Goal: Task Accomplishment & Management: Use online tool/utility

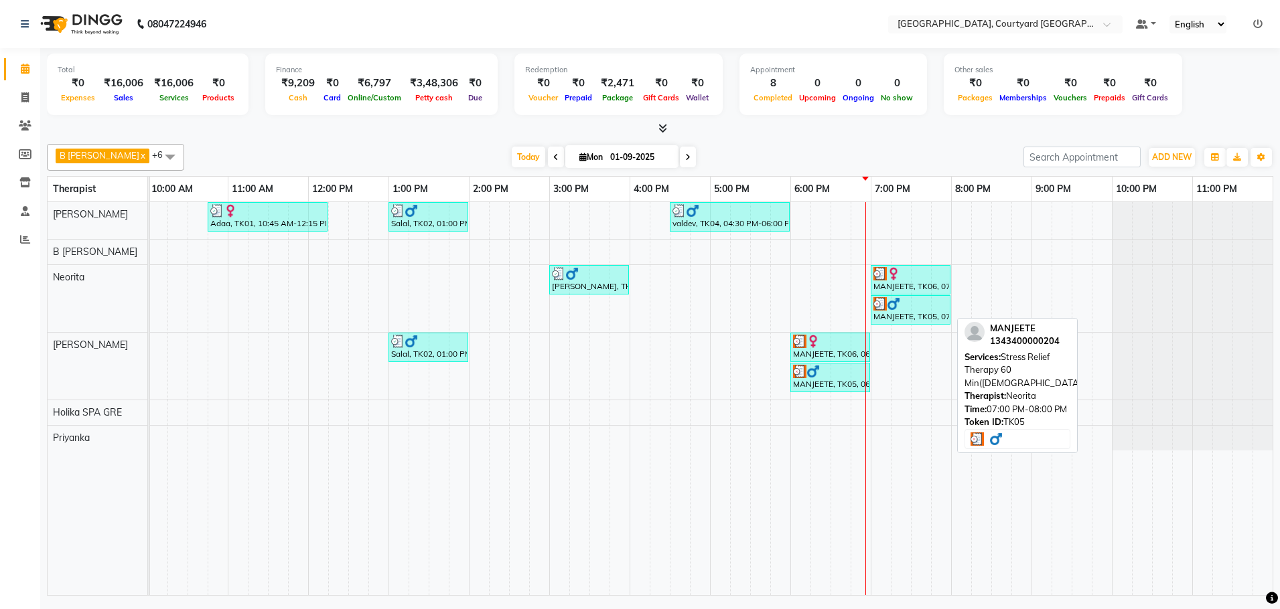
click at [895, 299] on img at bounding box center [893, 303] width 13 height 13
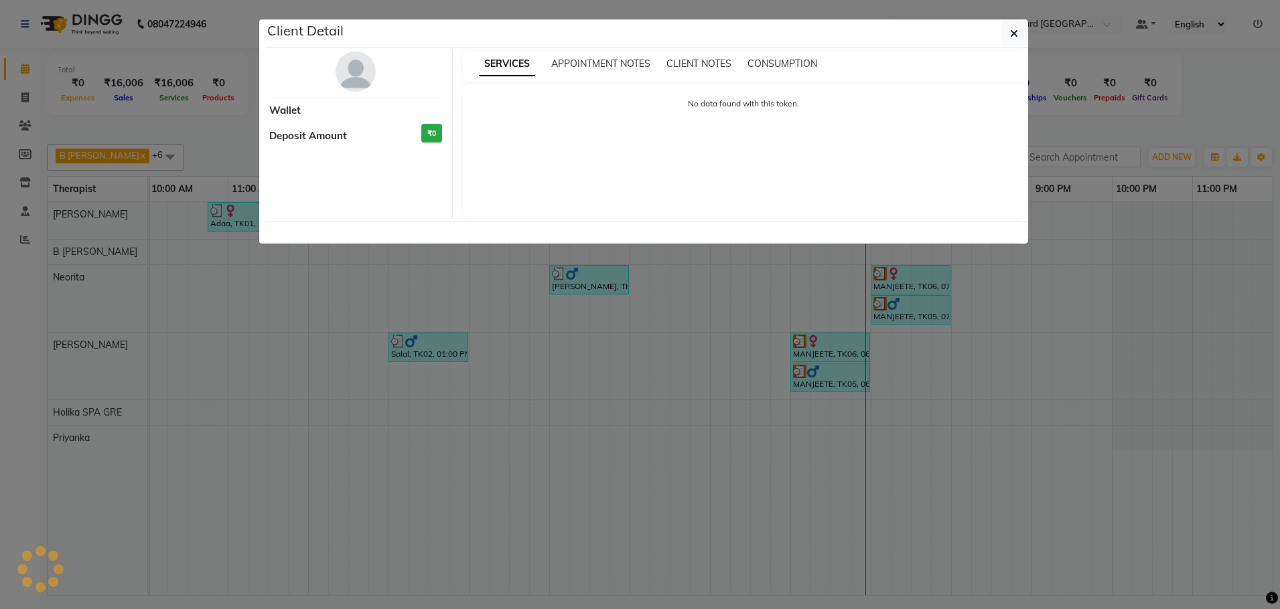
select select "3"
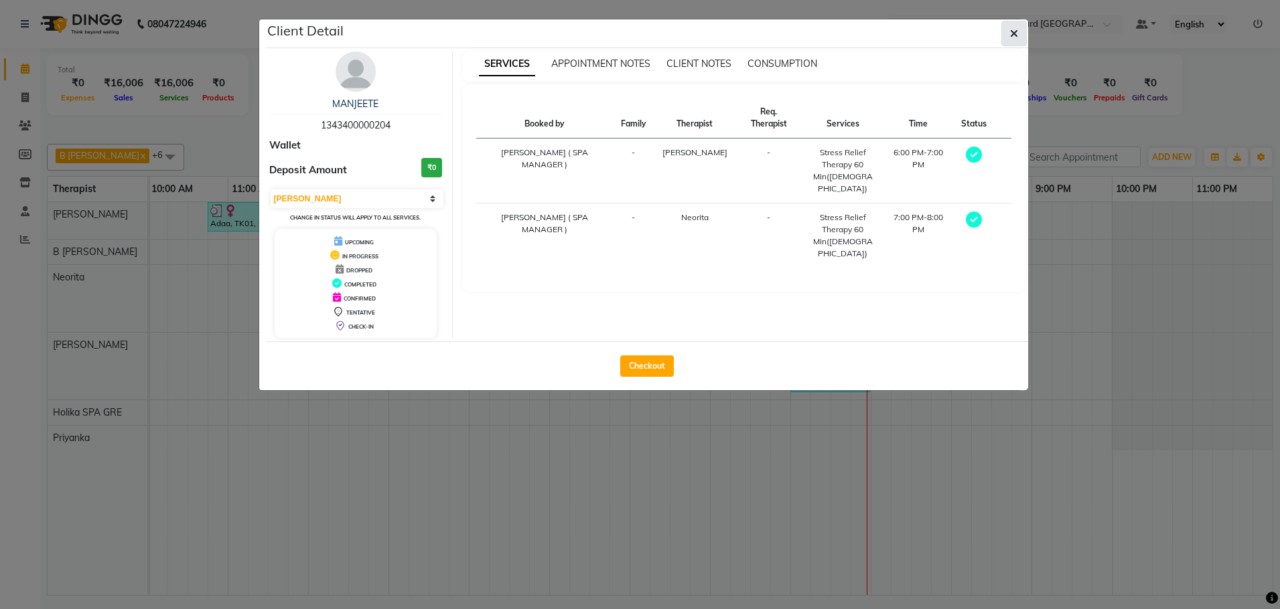
click at [1012, 35] on icon "button" at bounding box center [1014, 33] width 8 height 11
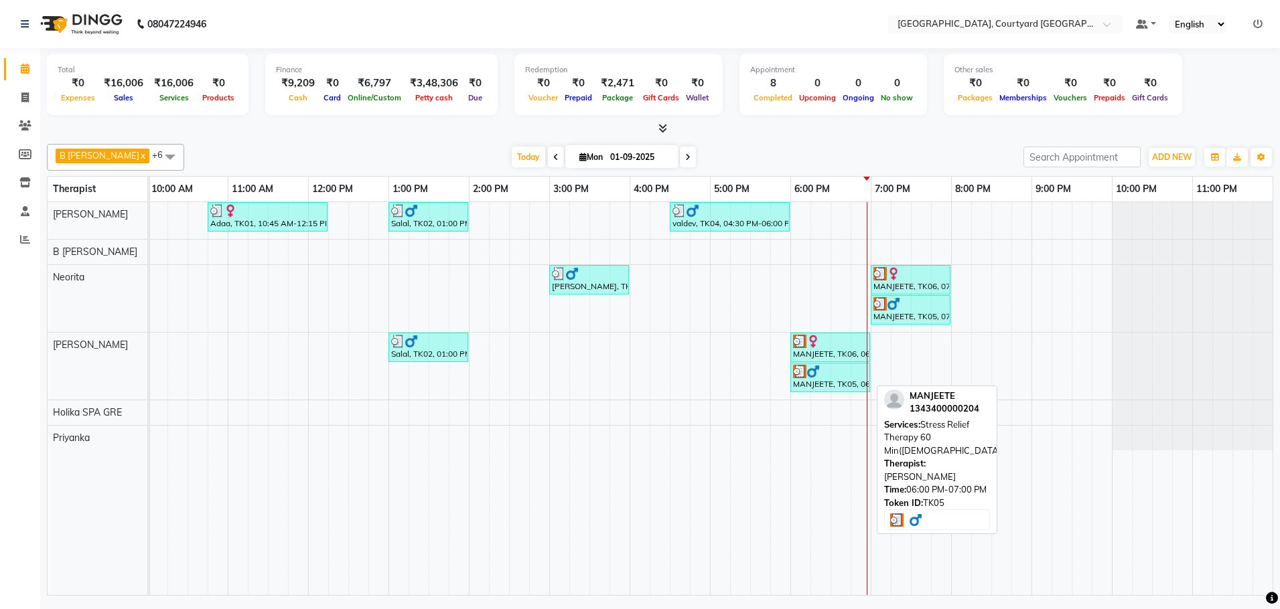
click at [815, 380] on div "MANJEETE, TK05, 06:00 PM-07:00 PM, Stress Relief Therapy 60 Min([DEMOGRAPHIC_DA…" at bounding box center [830, 377] width 77 height 25
select select "3"
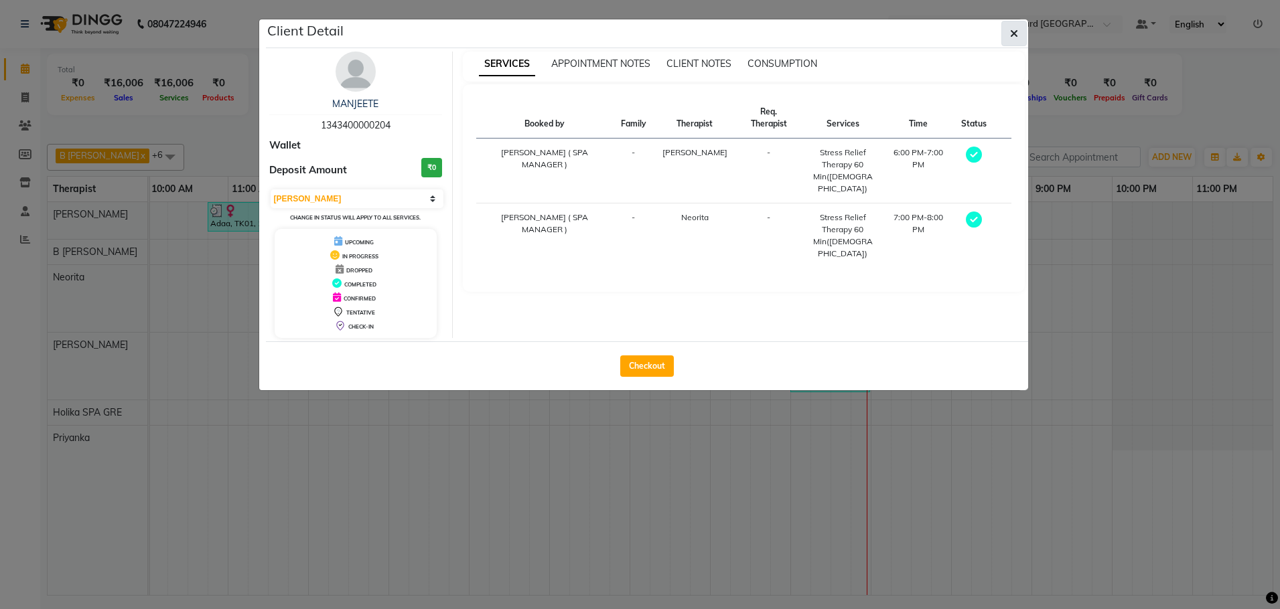
click at [1013, 36] on icon "button" at bounding box center [1014, 33] width 8 height 11
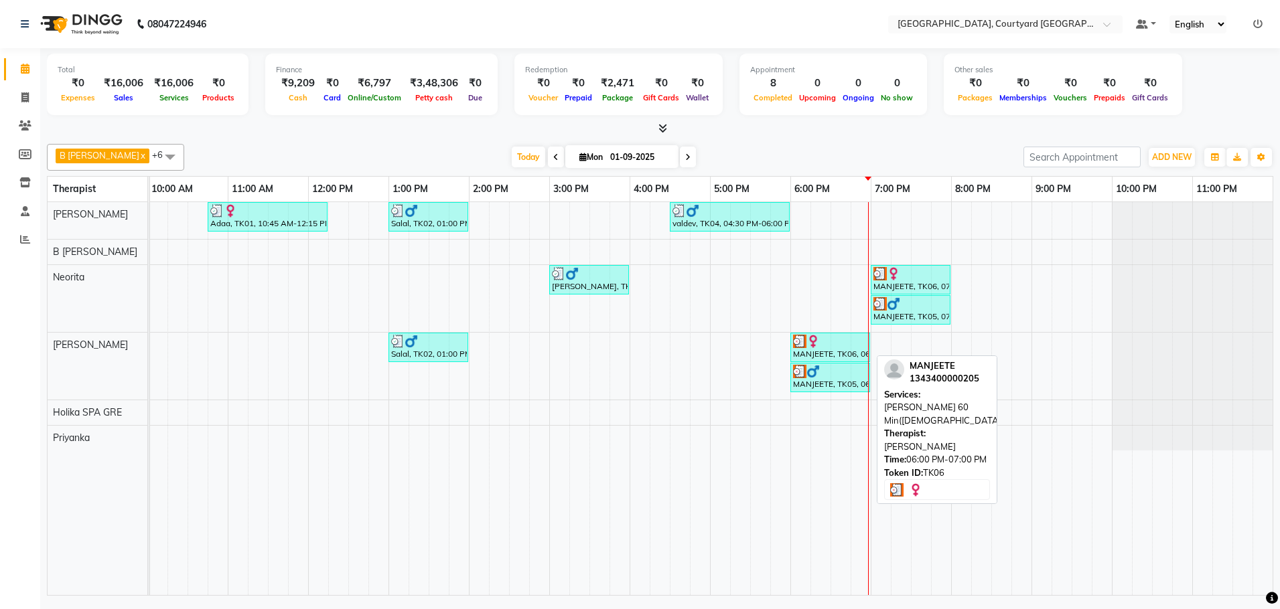
click at [820, 346] on div at bounding box center [830, 341] width 74 height 13
select select "3"
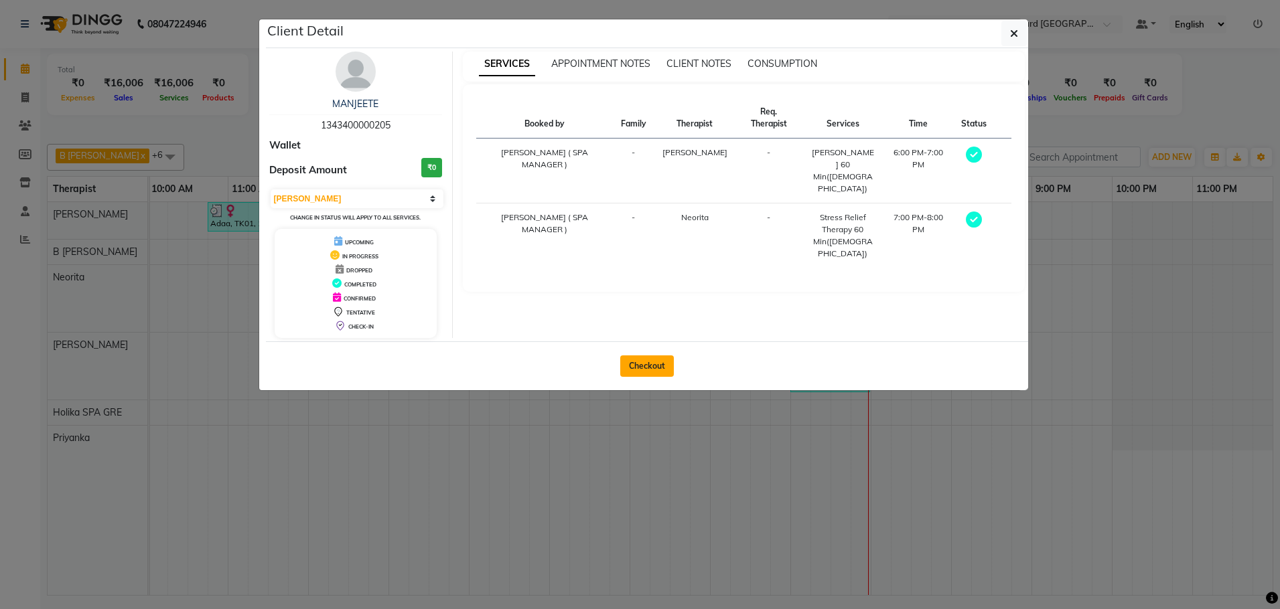
click at [658, 367] on button "Checkout" at bounding box center [647, 366] width 54 height 21
select select "service"
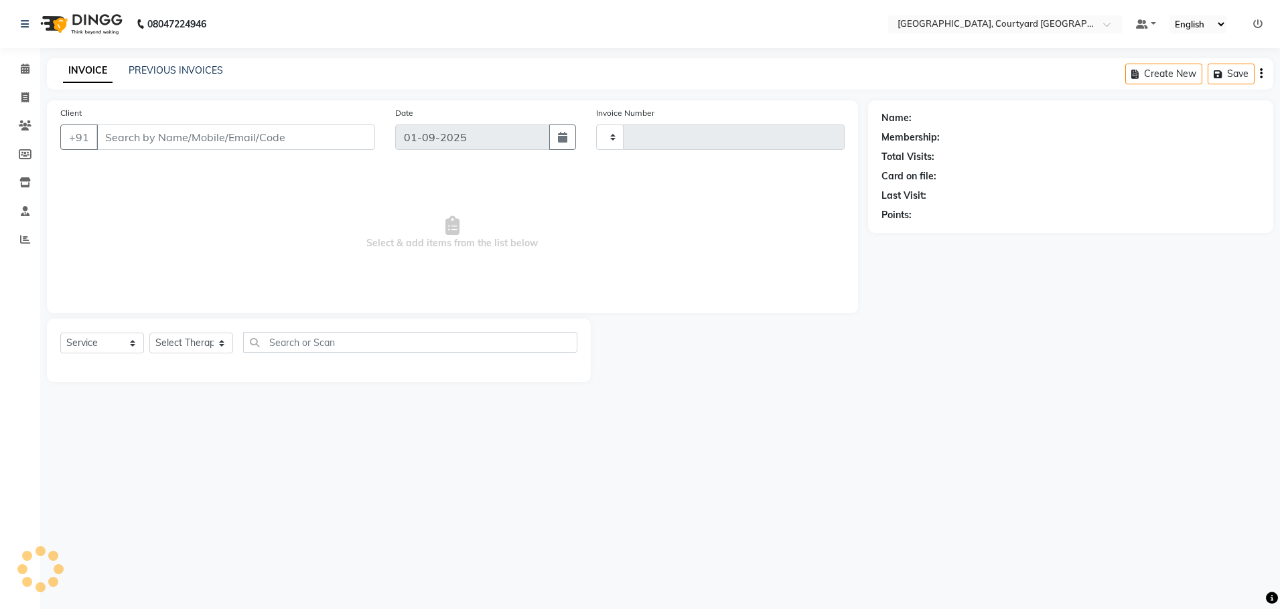
type input "0510"
select select "7754"
select select "membership"
type input "13*********05"
select select "70582"
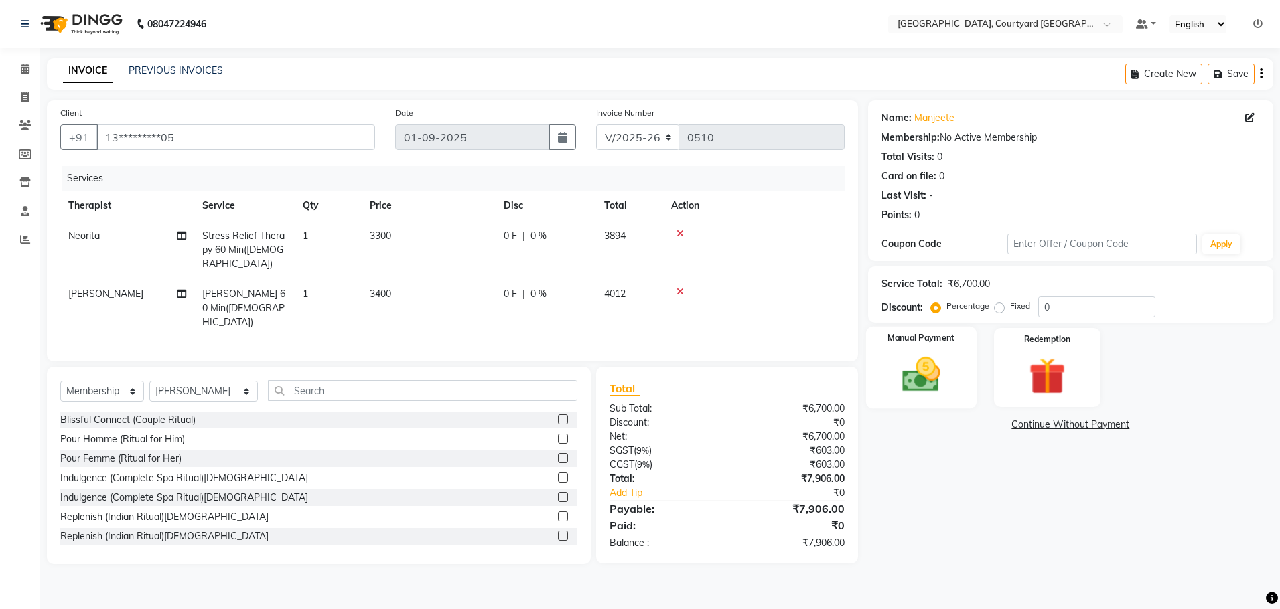
click at [922, 381] on img at bounding box center [921, 375] width 62 height 44
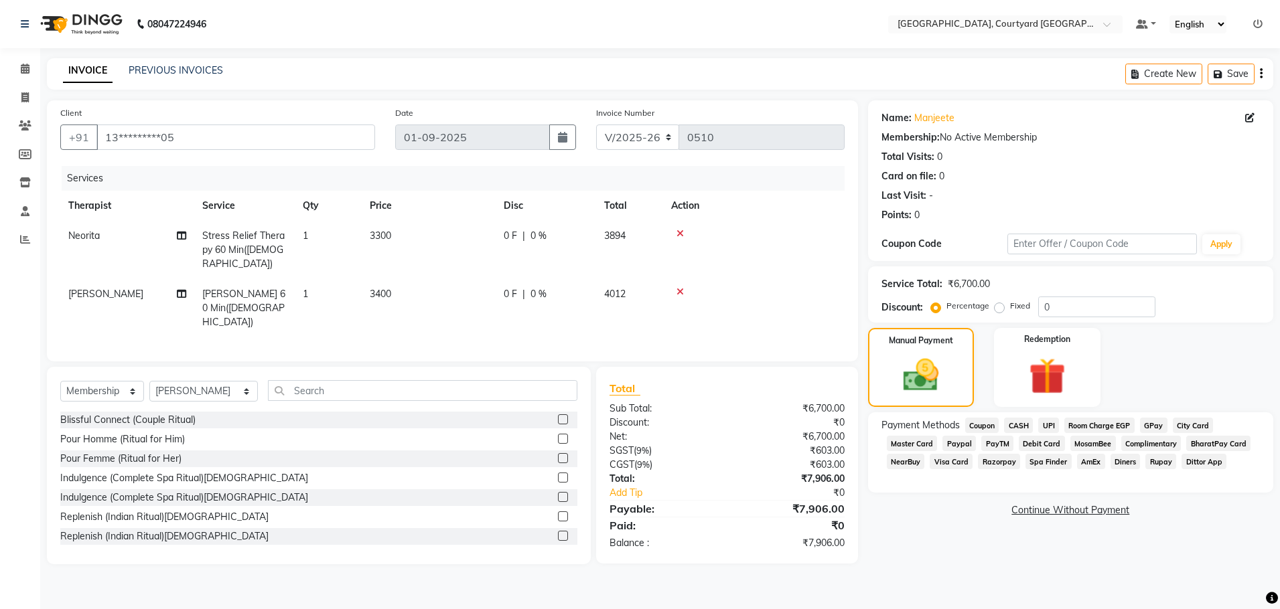
click at [1078, 427] on span "Room Charge EGP" at bounding box center [1099, 425] width 70 height 15
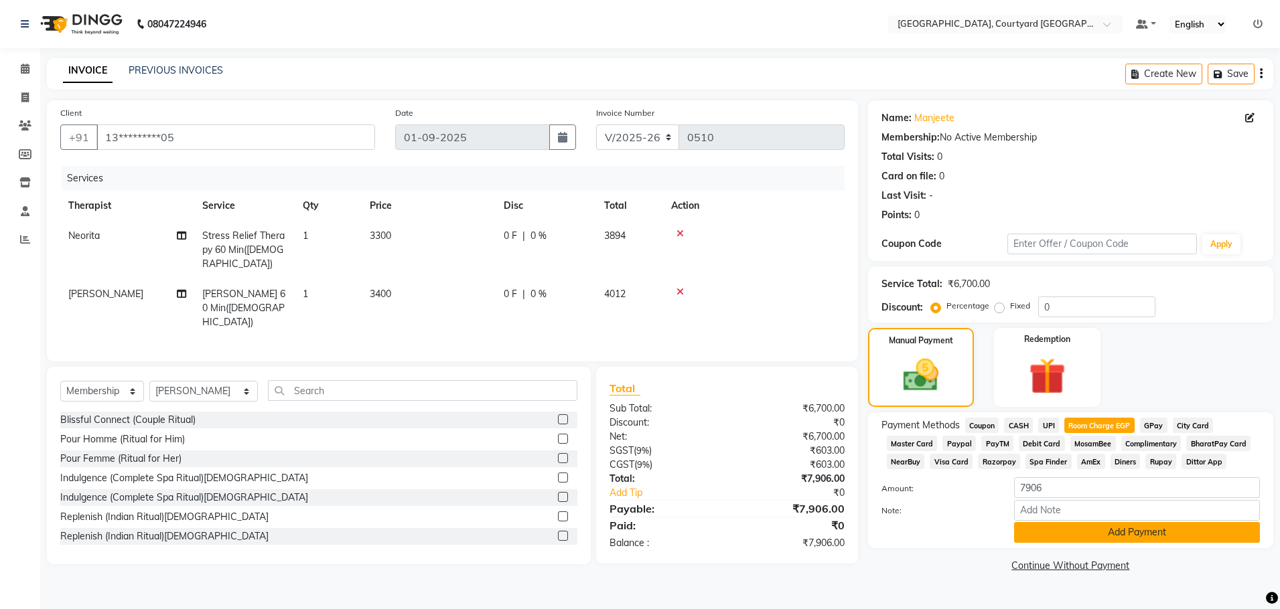
click at [1082, 538] on button "Add Payment" at bounding box center [1137, 532] width 246 height 21
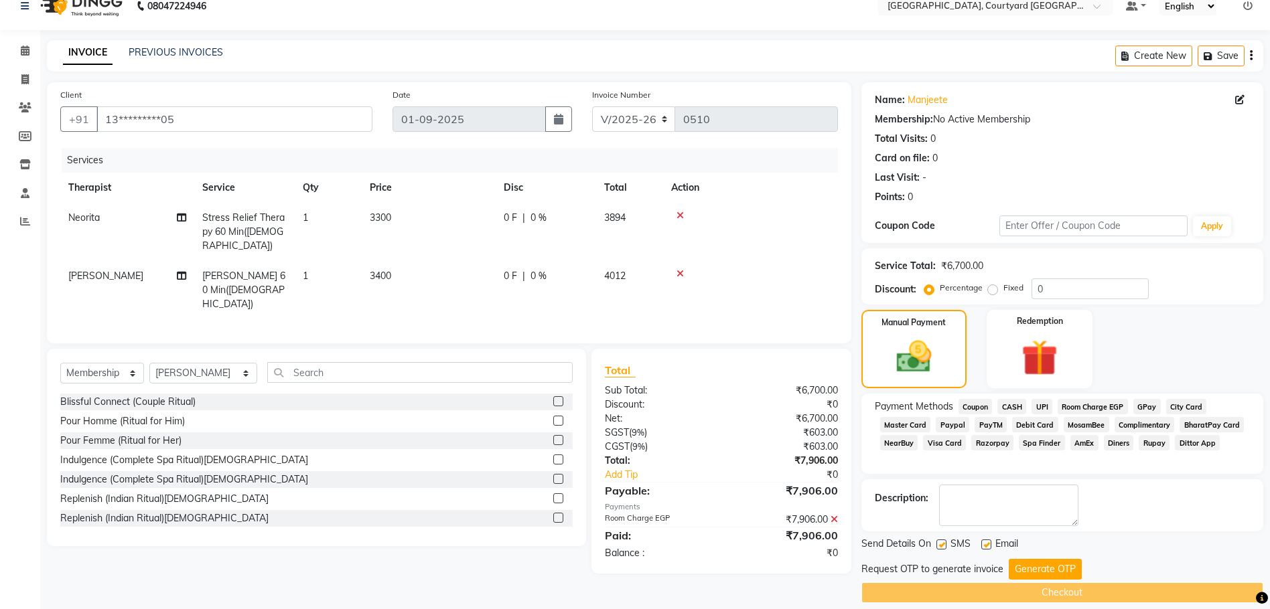
scroll to position [32, 0]
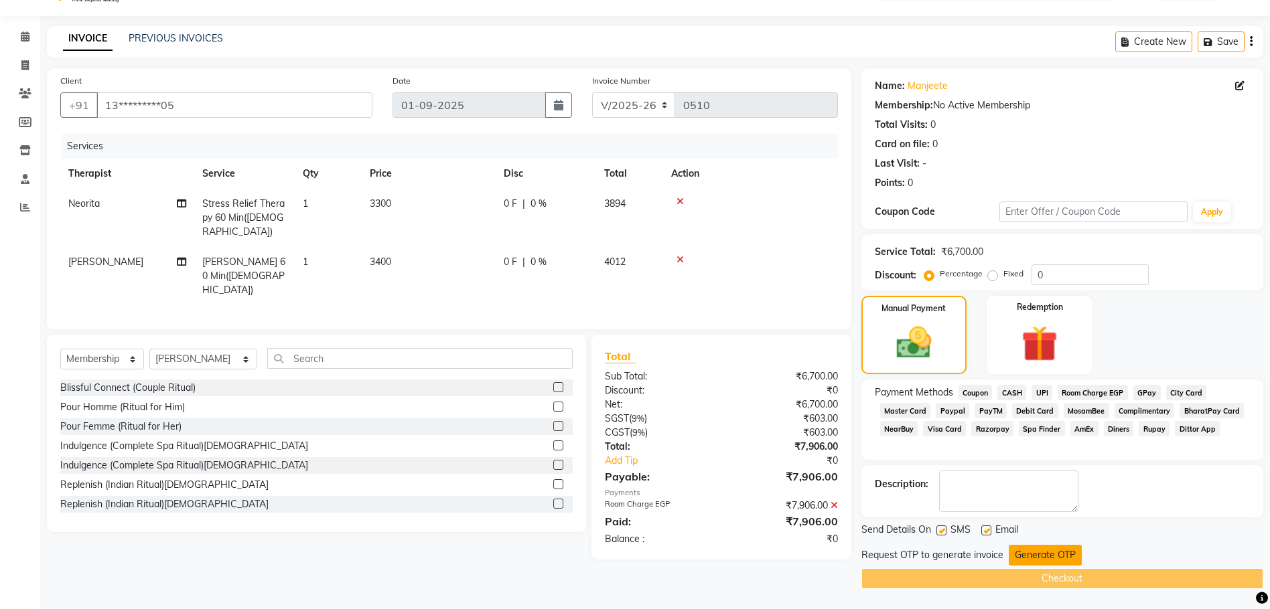
click at [1051, 554] on button "Generate OTP" at bounding box center [1045, 555] width 73 height 21
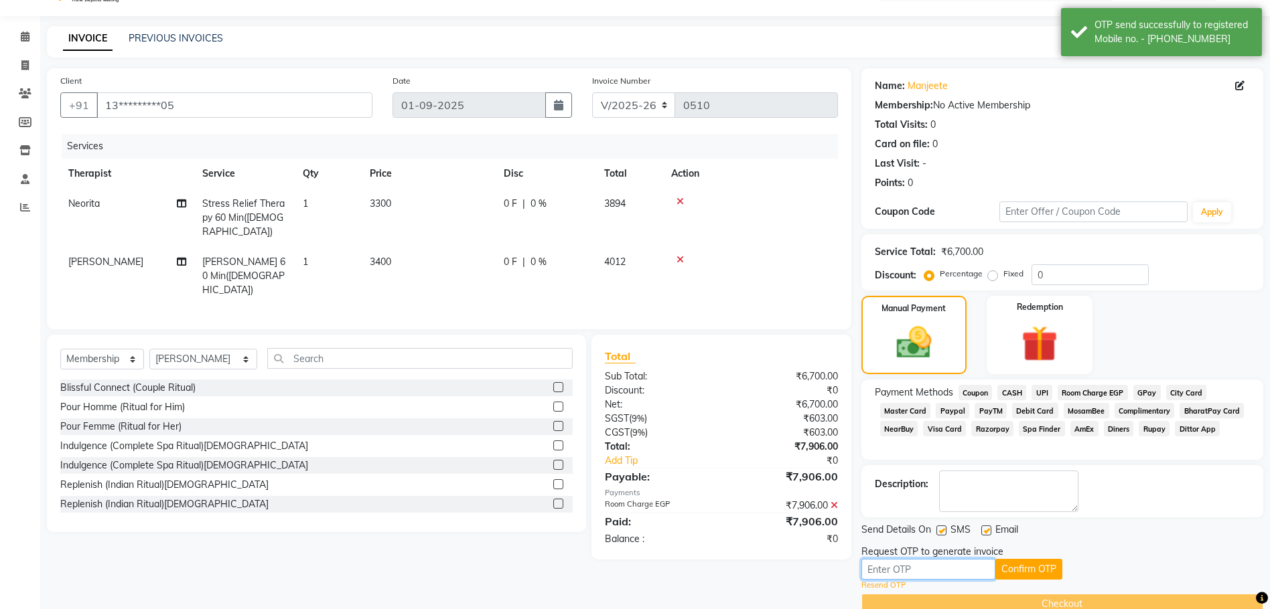
click at [914, 569] on input "text" at bounding box center [928, 569] width 134 height 21
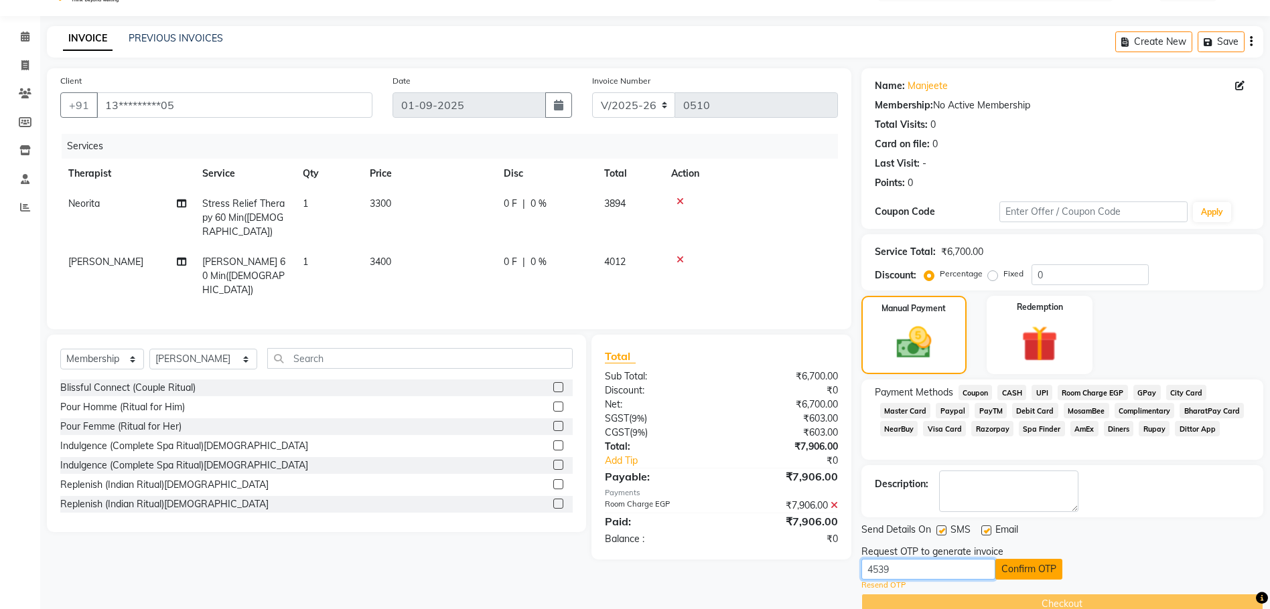
type input "4539"
click at [1017, 567] on button "Confirm OTP" at bounding box center [1028, 569] width 67 height 21
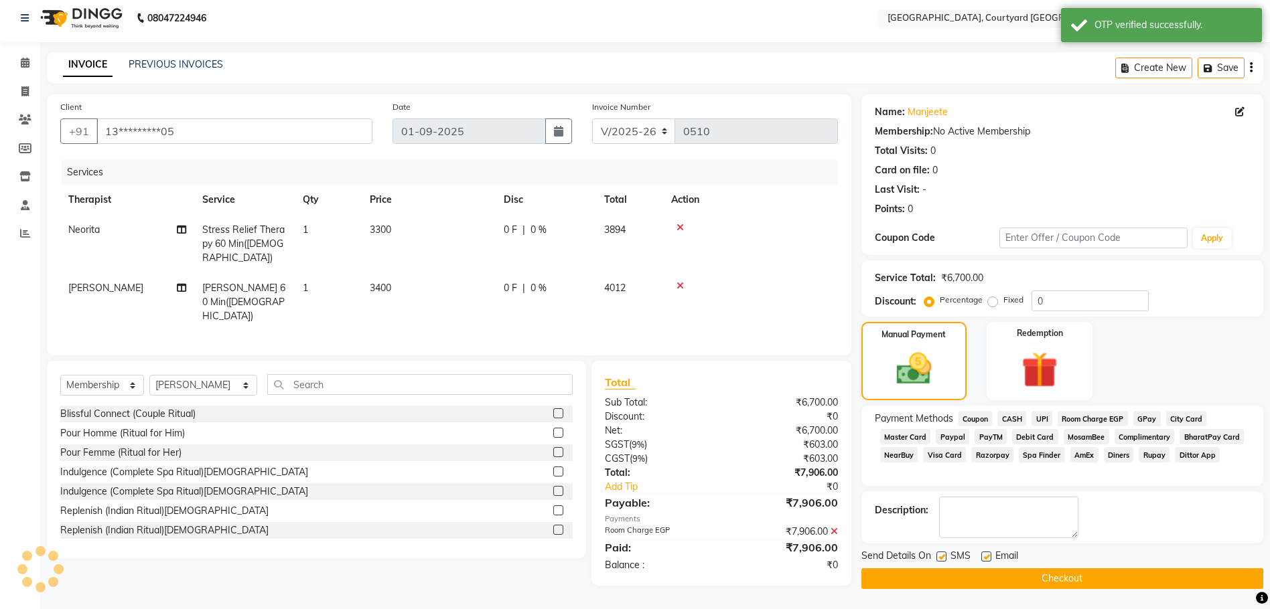
scroll to position [6, 0]
click at [1022, 580] on button "Checkout" at bounding box center [1062, 579] width 402 height 21
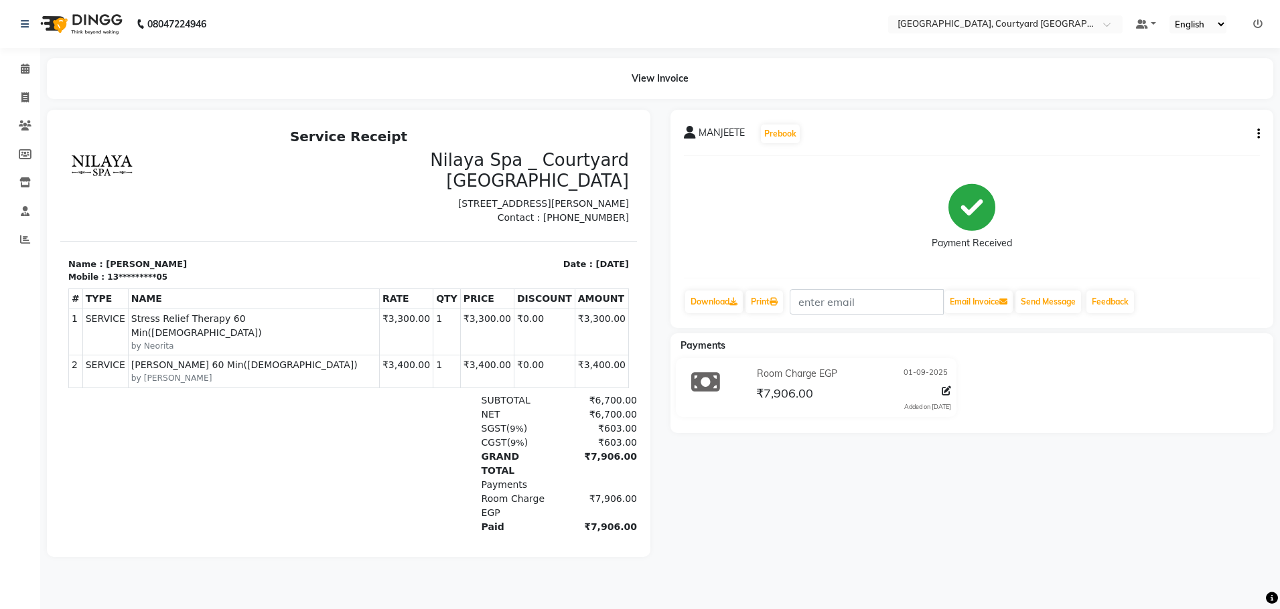
select select "service"
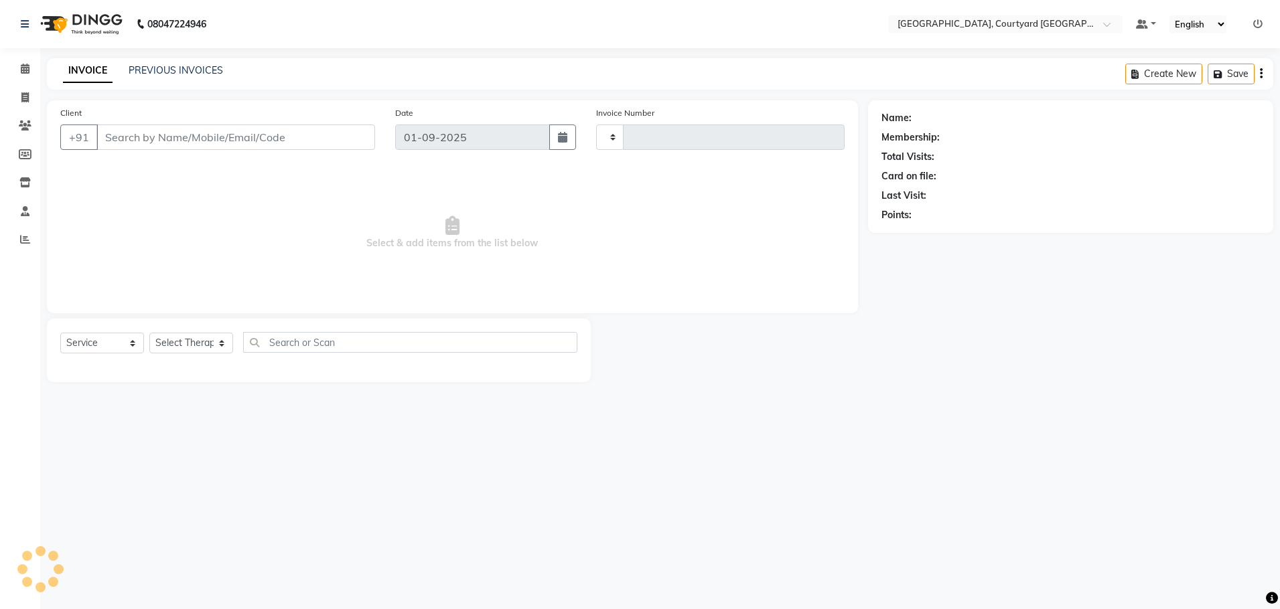
type input "0511"
select select "7754"
select select "membership"
type input "13*********05"
select select "70582"
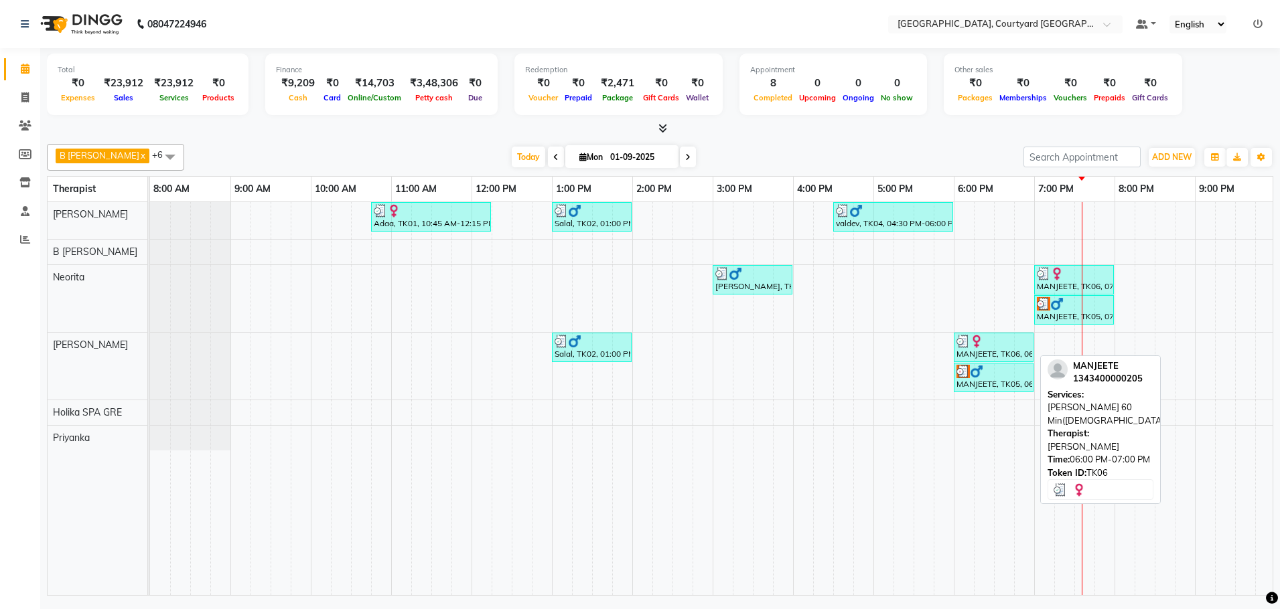
click at [997, 358] on div "MANJEETE, TK06, 06:00 PM-07:00 PM, [PERSON_NAME] 60 Min([DEMOGRAPHIC_DATA])" at bounding box center [993, 347] width 77 height 25
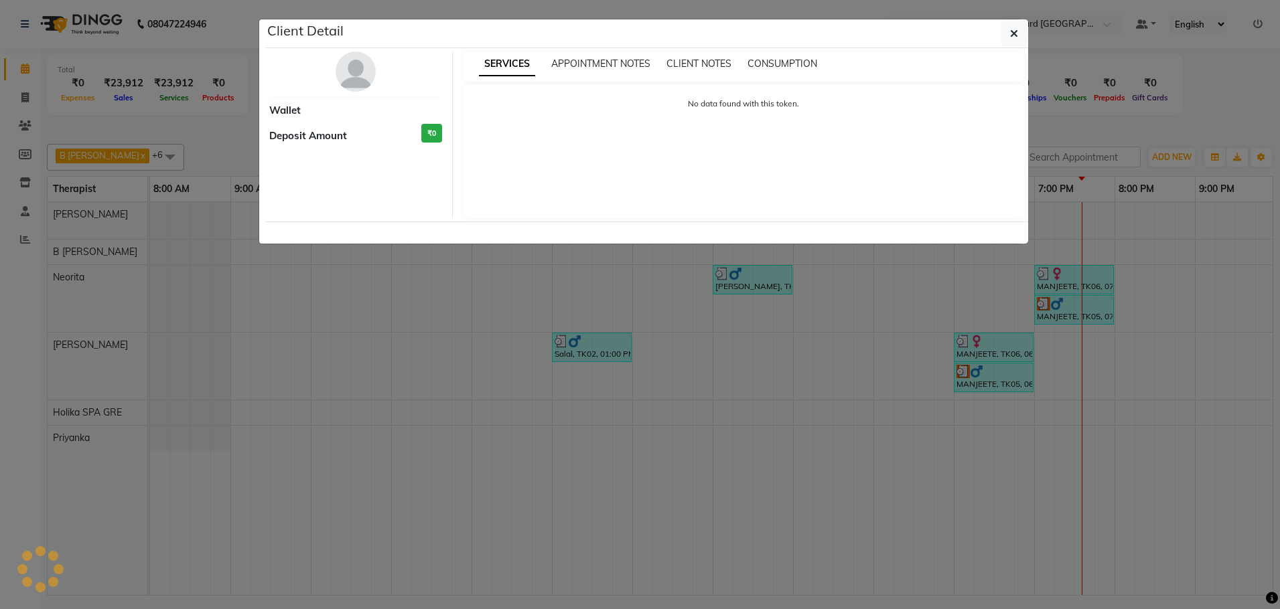
select select "3"
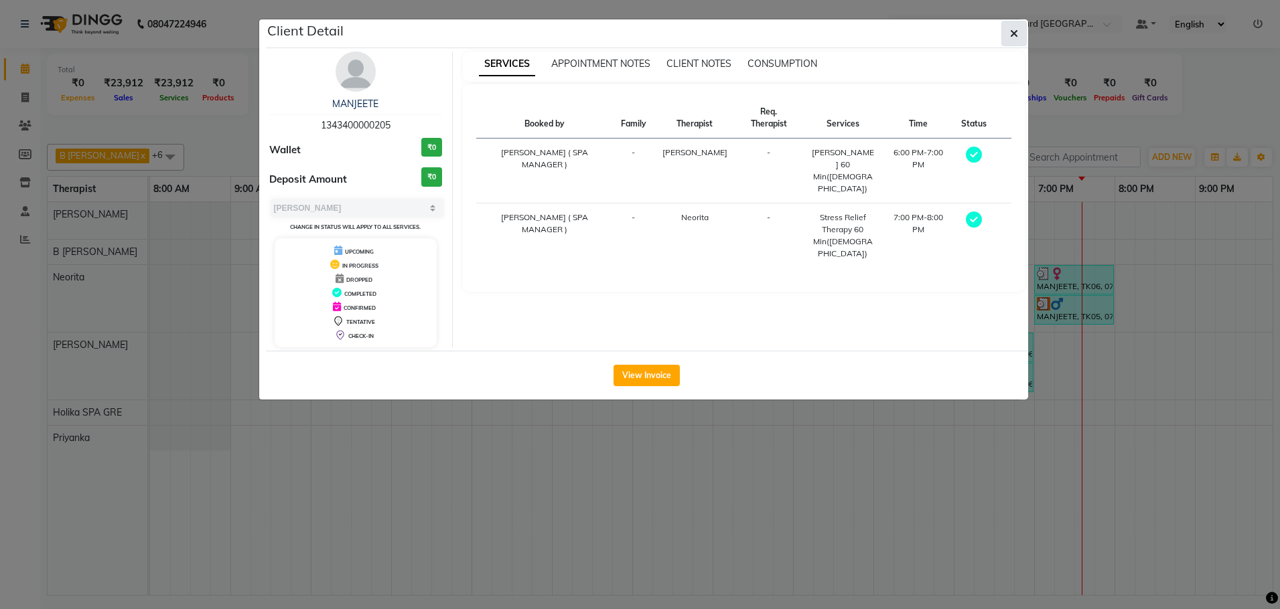
click at [1012, 27] on span "button" at bounding box center [1014, 33] width 8 height 13
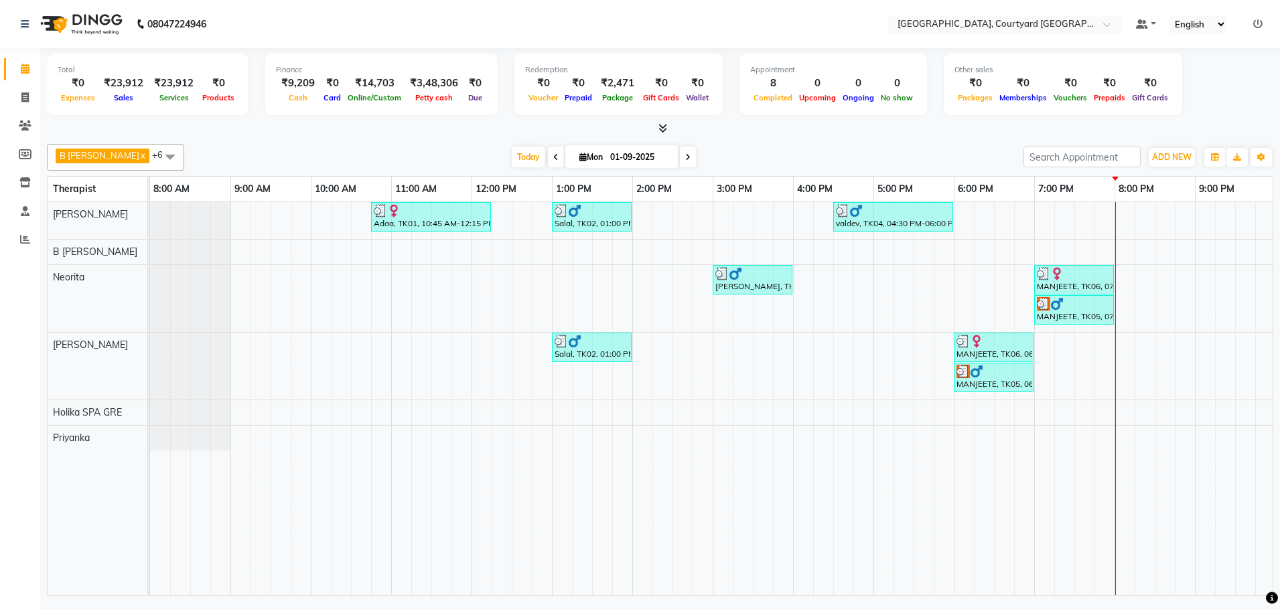
select select "7754"
select select "service"
